Goal: Information Seeking & Learning: Learn about a topic

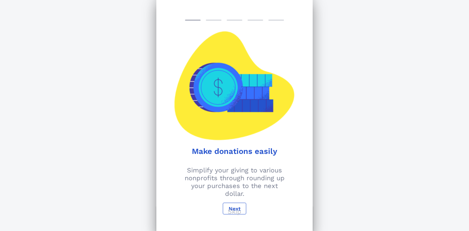
click at [239, 211] on p "Skip" at bounding box center [235, 212] width 14 height 8
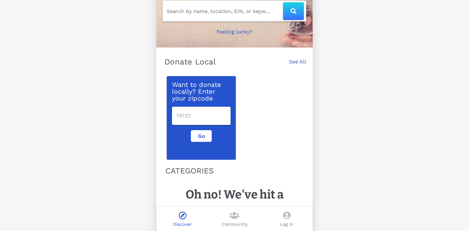
click at [217, 112] on input "number" at bounding box center [201, 116] width 51 height 10
type input "11370"
click at [205, 135] on span "Go" at bounding box center [201, 136] width 10 height 6
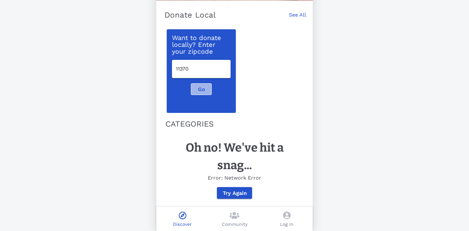
click at [201, 89] on span "Go" at bounding box center [201, 89] width 10 height 6
click at [234, 192] on span "Try Again" at bounding box center [234, 193] width 24 height 6
click at [234, 193] on span "Try Again" at bounding box center [234, 193] width 24 height 6
click at [237, 212] on icon at bounding box center [234, 216] width 10 height 8
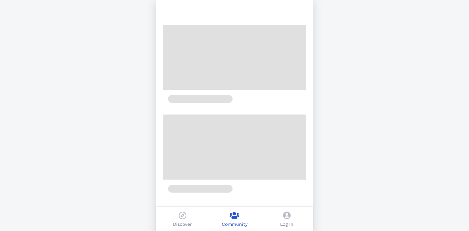
click at [289, 218] on icon at bounding box center [286, 216] width 7 height 8
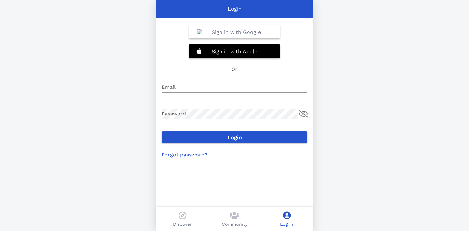
click at [184, 219] on icon at bounding box center [182, 216] width 7 height 8
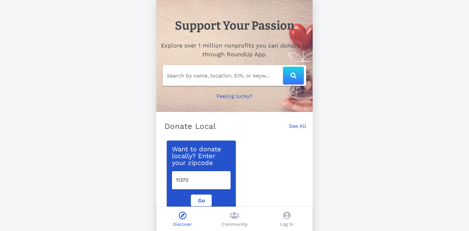
click at [240, 82] on div "Search by name, location, EIN, or keyword" at bounding box center [234, 75] width 143 height 21
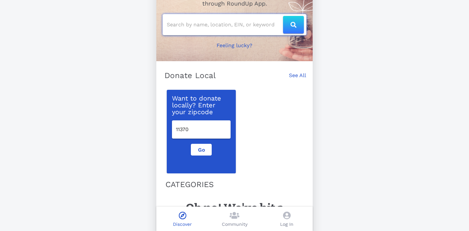
scroll to position [60, 0]
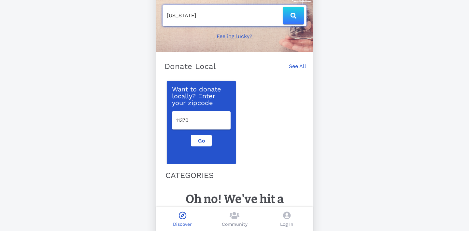
type input "[US_STATE]"
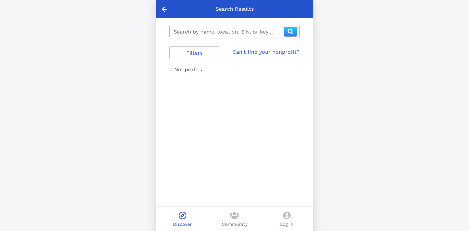
type input "[US_STATE]"
